Goal: Obtain resource: Obtain resource

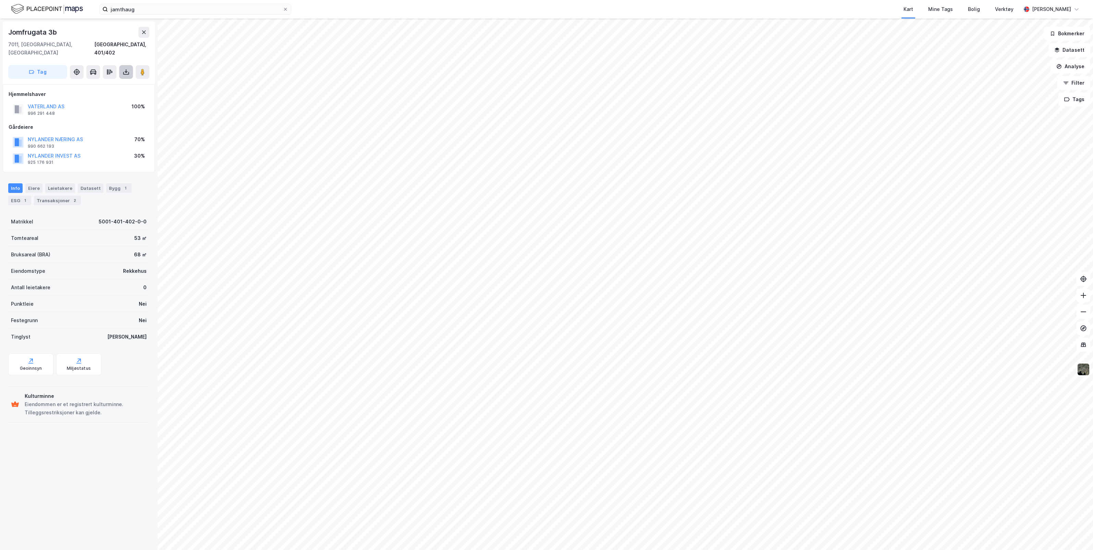
click at [126, 69] on icon at bounding box center [126, 71] width 1 height 4
click at [109, 94] on div "Last ned matrikkelrapport" at bounding box center [100, 96] width 57 height 5
click at [1084, 375] on img at bounding box center [1083, 369] width 13 height 13
click at [1015, 220] on div "Flyfoto" at bounding box center [1017, 219] width 17 height 8
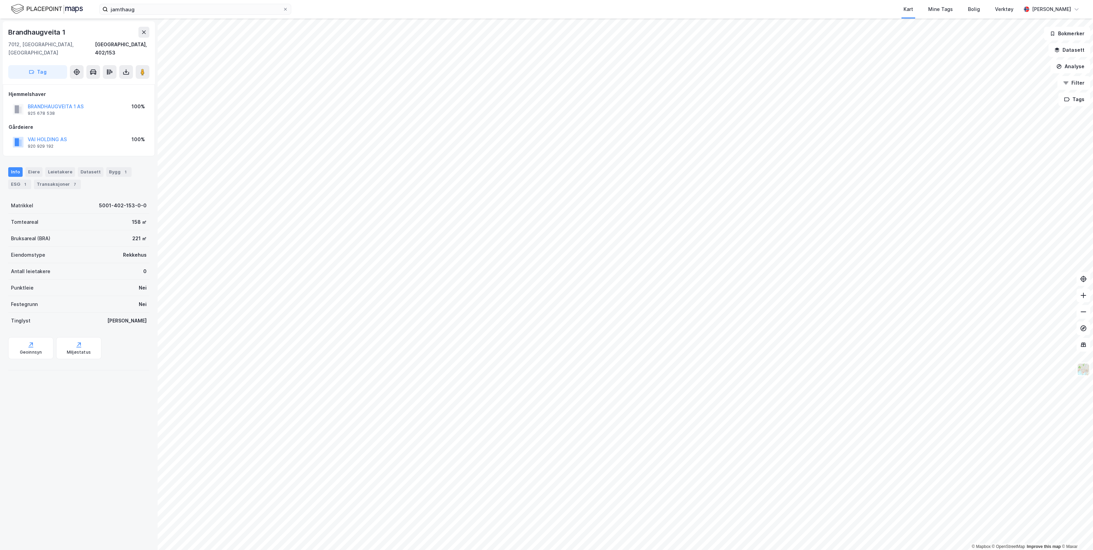
click at [1093, 254] on html "jamthaug Kart Mine Tags Bolig Verktøy [PERSON_NAME] © Mapbox © OpenStreetMap Im…" at bounding box center [546, 275] width 1093 height 550
